Goal: Task Accomplishment & Management: Manage account settings

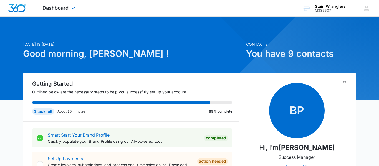
click at [63, 13] on div "Dashboard Apps Reputation Websites Forms CRM Email Social Payments POS Content …" at bounding box center [59, 8] width 51 height 16
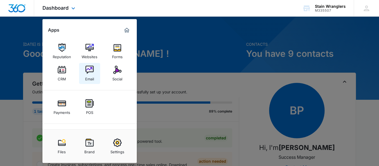
click at [87, 75] on div "Email" at bounding box center [89, 77] width 9 height 7
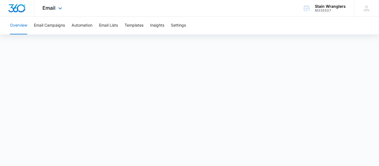
click at [45, 12] on div "Email Apps Reputation Websites Forms CRM Email Social Payments POS Content Ads …" at bounding box center [53, 8] width 38 height 16
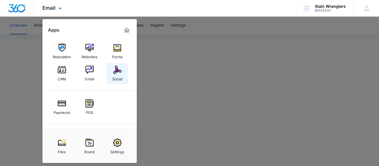
click at [120, 75] on div "Social" at bounding box center [117, 77] width 10 height 7
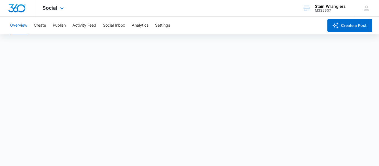
click at [60, 12] on div "Social Apps Reputation Websites Forms CRM Email Social Payments POS Content Ads…" at bounding box center [53, 8] width 39 height 16
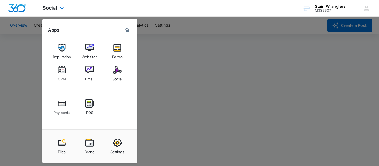
scroll to position [28, 0]
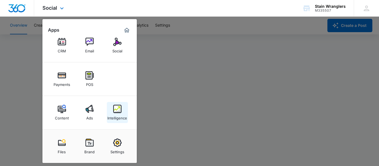
click at [118, 113] on img at bounding box center [117, 109] width 8 height 8
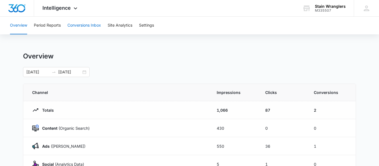
click at [87, 28] on button "Conversions Inbox" at bounding box center [84, 26] width 34 height 18
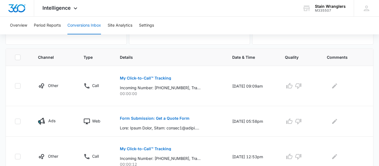
scroll to position [107, 0]
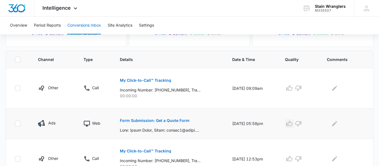
click at [292, 124] on icon "button" at bounding box center [289, 123] width 7 height 7
click at [301, 126] on icon "button" at bounding box center [298, 124] width 6 height 6
click at [337, 125] on icon "Edit Comments" at bounding box center [334, 123] width 7 height 7
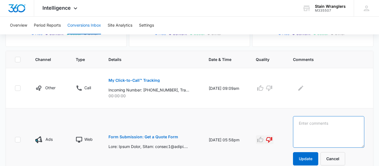
click at [354, 130] on textarea at bounding box center [328, 132] width 71 height 32
type textarea "unresponsive customer"
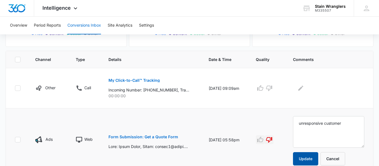
click at [314, 155] on button "Update" at bounding box center [305, 158] width 25 height 13
click at [307, 156] on button "Update" at bounding box center [305, 158] width 25 height 13
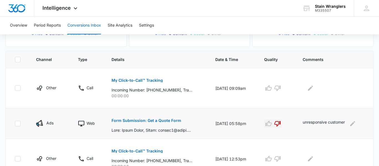
click at [303, 161] on td at bounding box center [334, 159] width 77 height 40
click at [312, 88] on icon "Edit Comments" at bounding box center [310, 88] width 5 height 5
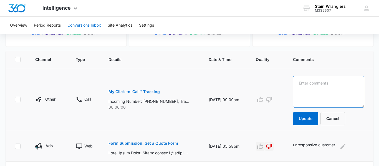
click at [312, 88] on textarea at bounding box center [328, 92] width 71 height 32
type textarea "C"
type textarea "SPAM marketing call"
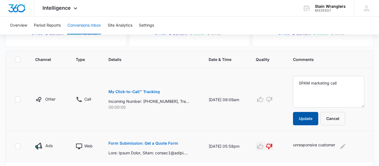
click at [301, 124] on button "Update" at bounding box center [305, 118] width 25 height 13
click at [272, 100] on icon "button" at bounding box center [269, 100] width 6 height 6
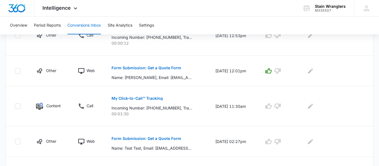
scroll to position [230, 0]
click at [279, 106] on icon "button" at bounding box center [277, 106] width 7 height 7
click at [281, 142] on icon "button" at bounding box center [277, 141] width 7 height 7
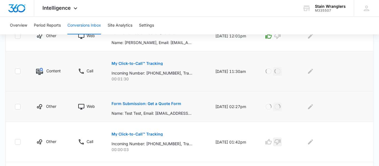
click at [281, 142] on icon "button" at bounding box center [277, 142] width 7 height 7
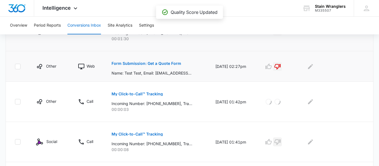
click at [281, 142] on icon "button" at bounding box center [277, 142] width 7 height 7
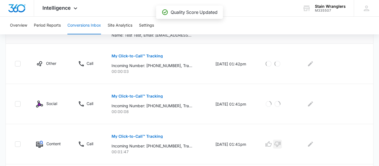
click at [281, 142] on icon "button" at bounding box center [277, 144] width 7 height 7
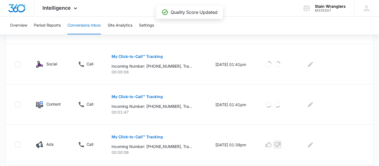
click at [281, 142] on icon "button" at bounding box center [277, 144] width 7 height 7
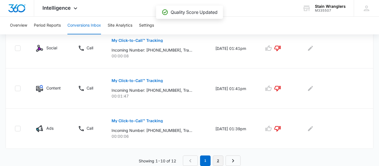
click at [215, 165] on link "2" at bounding box center [218, 161] width 11 height 11
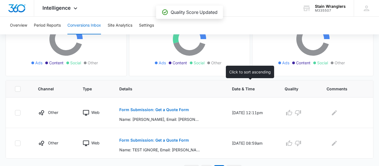
scroll to position [87, 0]
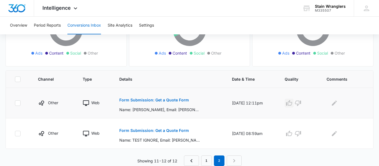
click at [292, 103] on icon "button" at bounding box center [289, 103] width 7 height 7
click at [301, 133] on icon "button" at bounding box center [298, 133] width 7 height 7
click at [208, 161] on link "1" at bounding box center [206, 161] width 11 height 11
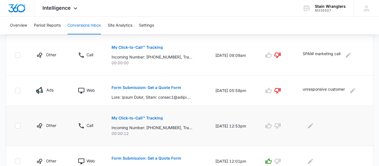
scroll to position [140, 0]
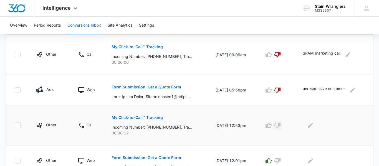
click at [280, 125] on icon "button" at bounding box center [277, 125] width 7 height 7
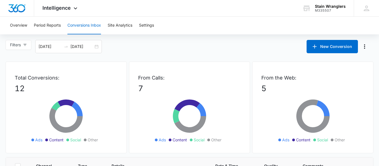
scroll to position [1, 0]
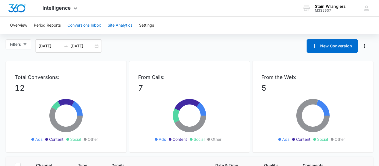
click at [113, 28] on button "Site Analytics" at bounding box center [120, 26] width 25 height 18
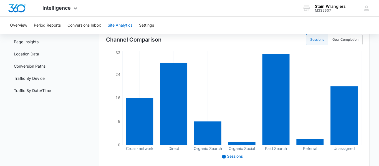
scroll to position [52, 0]
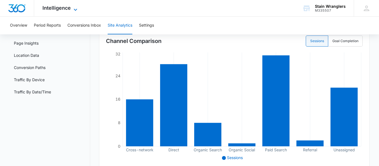
click at [67, 10] on span "Intelligence" at bounding box center [56, 8] width 28 height 6
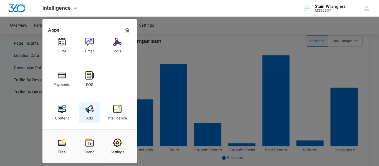
click at [95, 111] on link "Ads" at bounding box center [89, 112] width 21 height 21
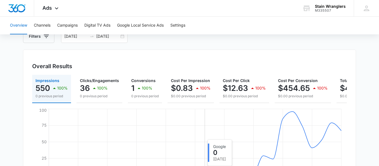
scroll to position [37, 0]
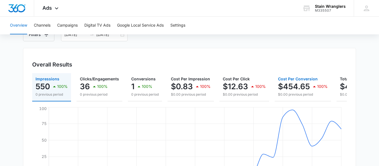
drag, startPoint x: 279, startPoint y: 98, endPoint x: 215, endPoint y: 99, distance: 64.6
click at [215, 99] on div "Impressions 550 100% 0 previous period Clicks/Engagements 36 100% 0 previous pe…" at bounding box center [189, 87] width 315 height 28
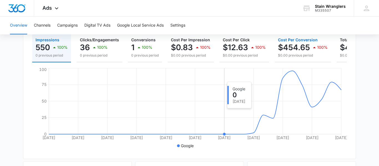
scroll to position [59, 0]
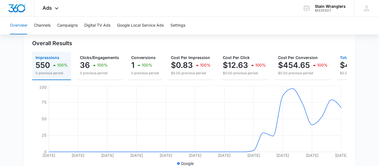
click at [343, 68] on p "$454.65" at bounding box center [356, 65] width 32 height 9
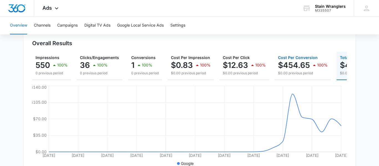
drag, startPoint x: 343, startPoint y: 68, endPoint x: 283, endPoint y: 75, distance: 60.9
click at [283, 75] on div "Impressions 550 100% 0 previous period Clicks/Engagements 36 100% 0 previous pe…" at bounding box center [189, 66] width 315 height 28
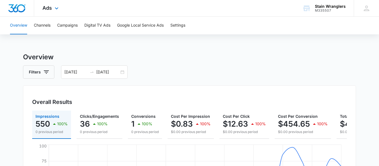
click at [51, 4] on div "Ads Apps Reputation Websites Forms CRM Email Social Payments POS Content Ads In…" at bounding box center [51, 8] width 34 height 16
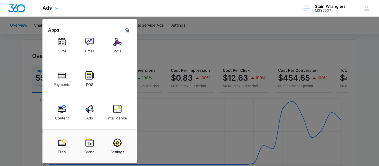
scroll to position [46, 0]
click at [114, 118] on div "Intelligence" at bounding box center [117, 116] width 20 height 7
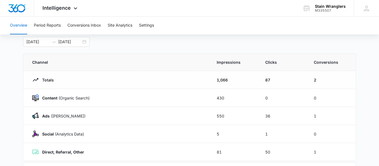
scroll to position [31, 0]
click at [365, 5] on icon at bounding box center [366, 8] width 8 height 8
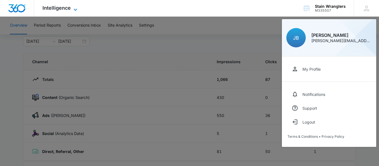
click at [75, 9] on icon at bounding box center [75, 9] width 7 height 7
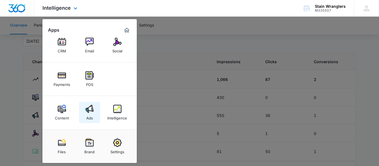
click at [87, 110] on img at bounding box center [89, 109] width 8 height 8
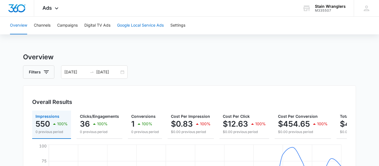
click at [141, 27] on button "Google Local Service Ads" at bounding box center [140, 26] width 47 height 18
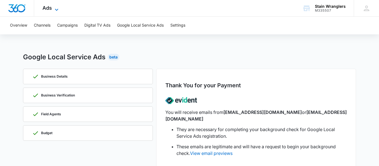
click at [55, 7] on icon at bounding box center [56, 9] width 7 height 7
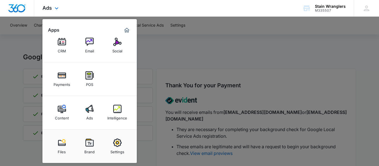
scroll to position [24, 0]
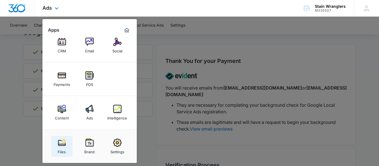
click at [64, 143] on img at bounding box center [62, 143] width 8 height 8
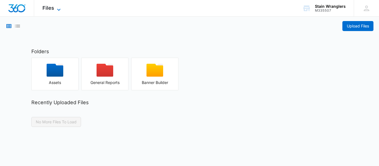
click at [47, 6] on span "Files" at bounding box center [48, 8] width 12 height 6
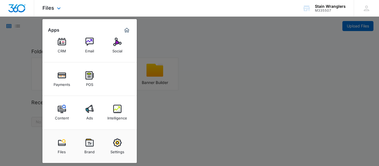
click at [127, 31] on img "Marketing 360® Dashboard" at bounding box center [126, 30] width 7 height 7
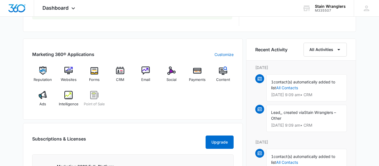
scroll to position [324, 0]
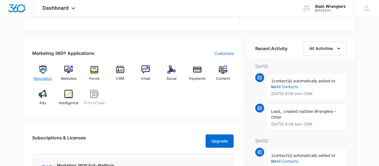
click at [44, 76] on span "Reputation" at bounding box center [43, 79] width 18 height 6
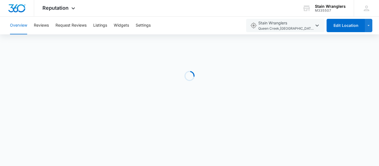
click at [20, 27] on button "Overview" at bounding box center [18, 26] width 17 height 18
click at [71, 11] on icon at bounding box center [73, 9] width 7 height 7
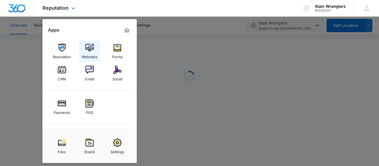
click at [92, 49] on img at bounding box center [89, 48] width 8 height 8
